Goal: Transaction & Acquisition: Book appointment/travel/reservation

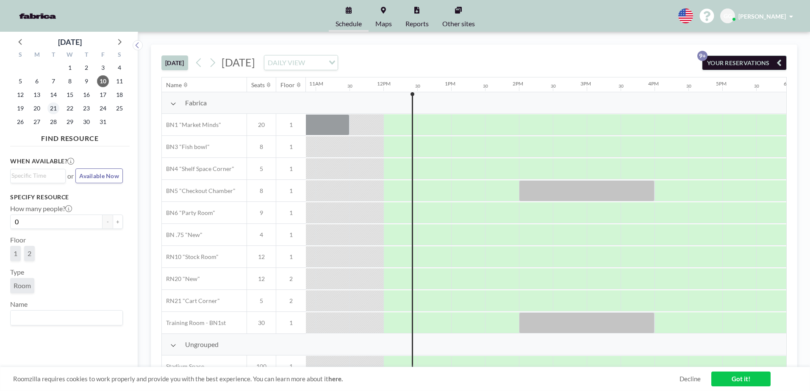
scroll to position [0, 779]
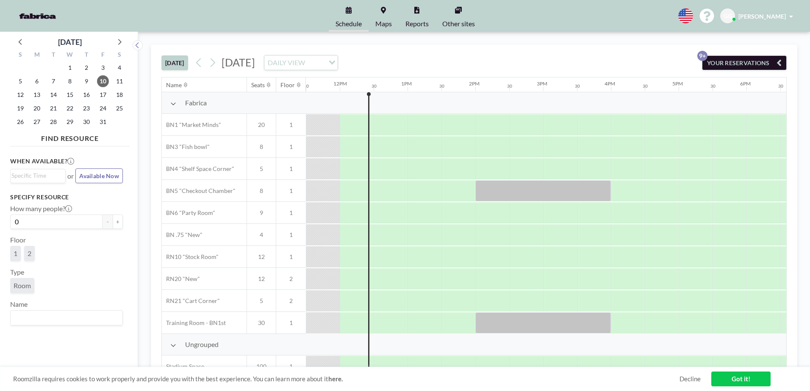
click at [96, 92] on div "17" at bounding box center [102, 95] width 17 height 14
click at [89, 94] on span "16" at bounding box center [86, 95] width 12 height 12
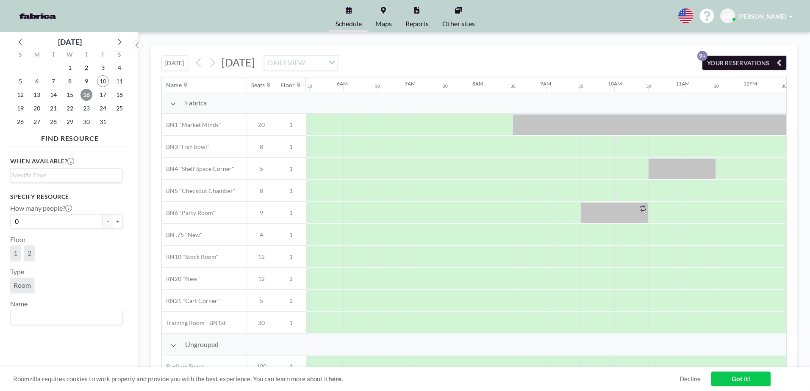
scroll to position [0, 354]
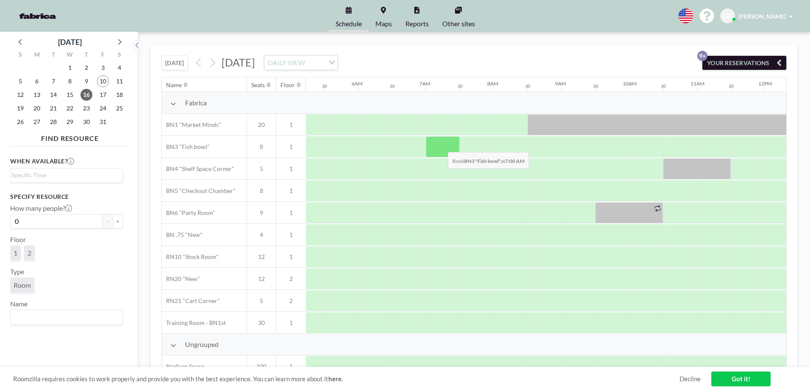
click at [441, 146] on div at bounding box center [443, 146] width 34 height 21
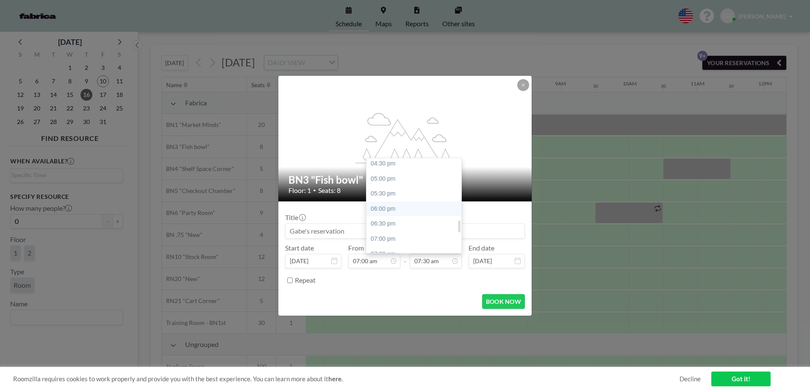
scroll to position [480, 0]
click at [388, 164] on div "04:00 pm" at bounding box center [415, 168] width 99 height 15
type input "04:00 pm"
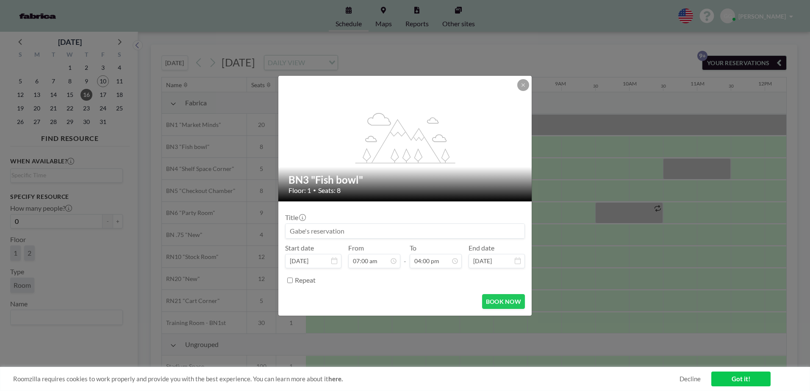
click at [357, 233] on input at bounding box center [404, 231] width 239 height 14
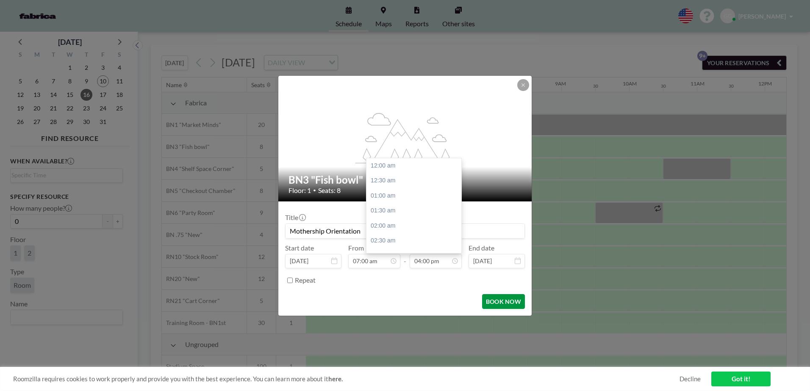
scroll to position [482, 0]
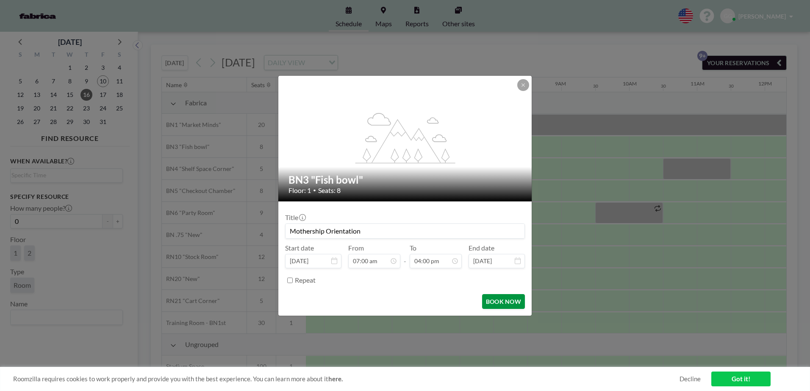
type input "Mothership Orientation"
click at [520, 307] on button "BOOK NOW" at bounding box center [503, 301] width 43 height 15
